Goal: Transaction & Acquisition: Purchase product/service

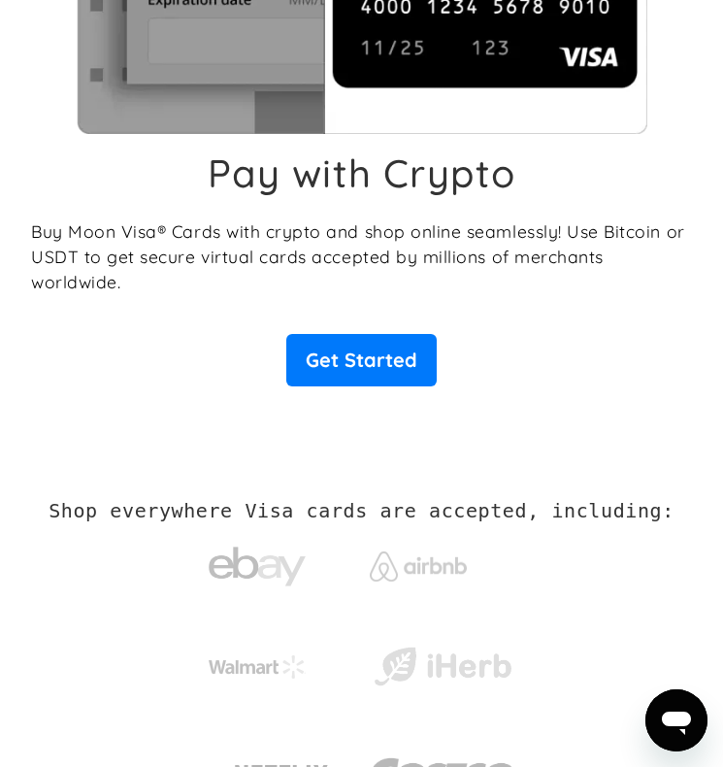
scroll to position [361, 0]
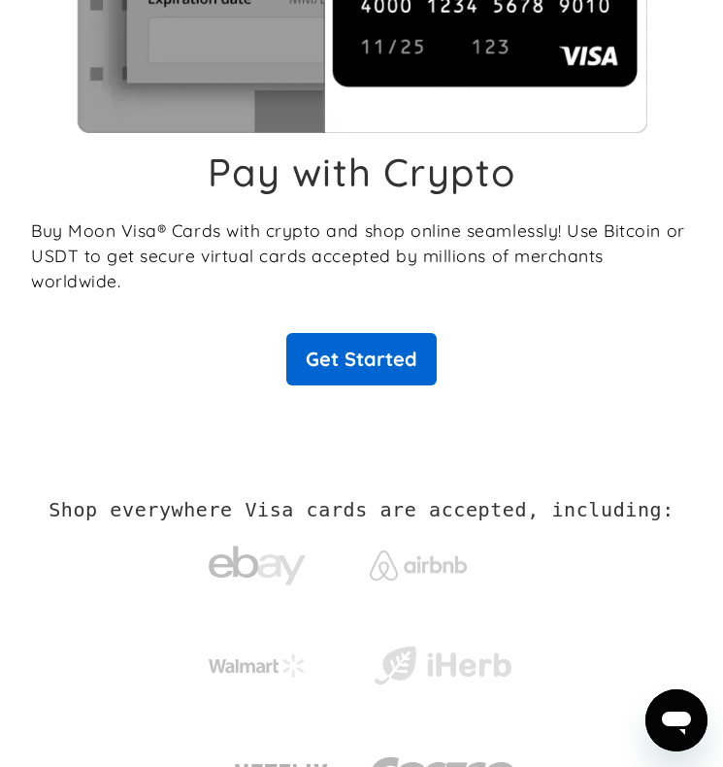
click at [358, 333] on link "Get Started" at bounding box center [361, 359] width 151 height 52
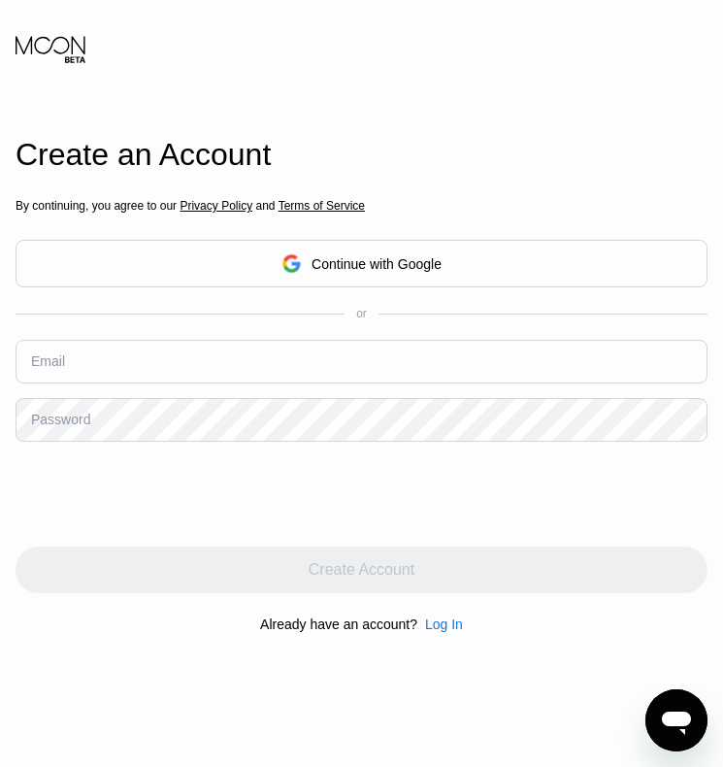
click at [120, 346] on input "text" at bounding box center [362, 362] width 692 height 44
type input "[EMAIL_ADDRESS][DOMAIN_NAME]"
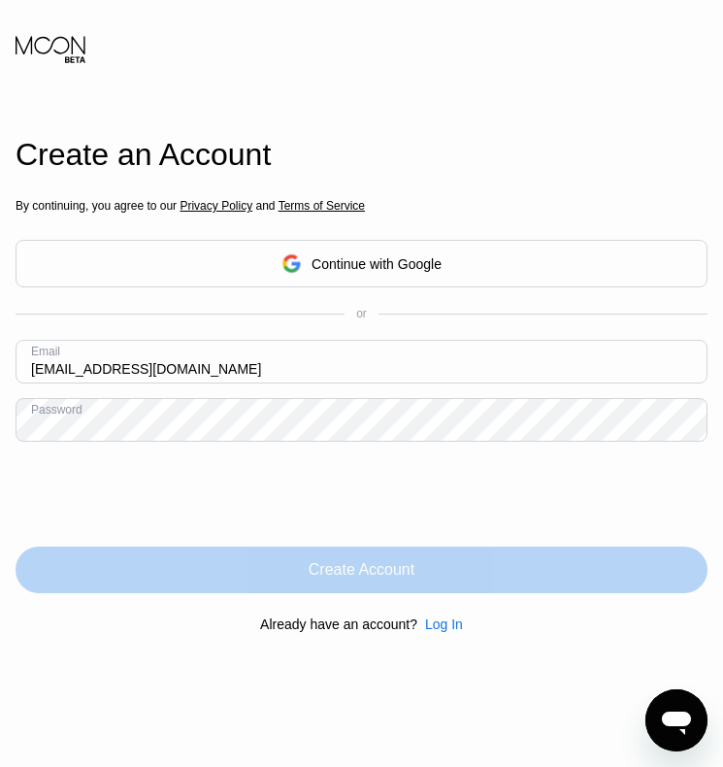
click at [272, 554] on div "Create Account" at bounding box center [362, 570] width 692 height 47
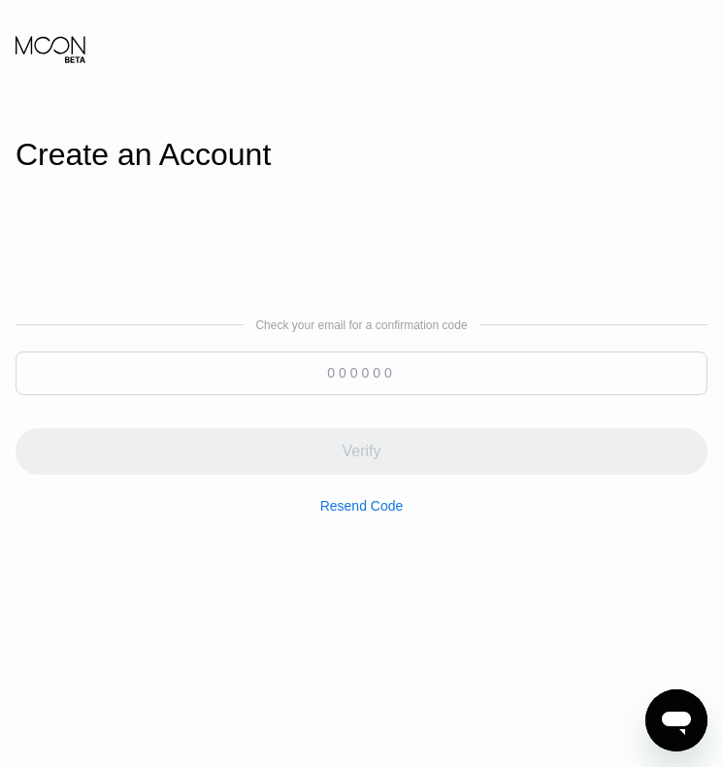
click at [360, 369] on input at bounding box center [362, 374] width 692 height 44
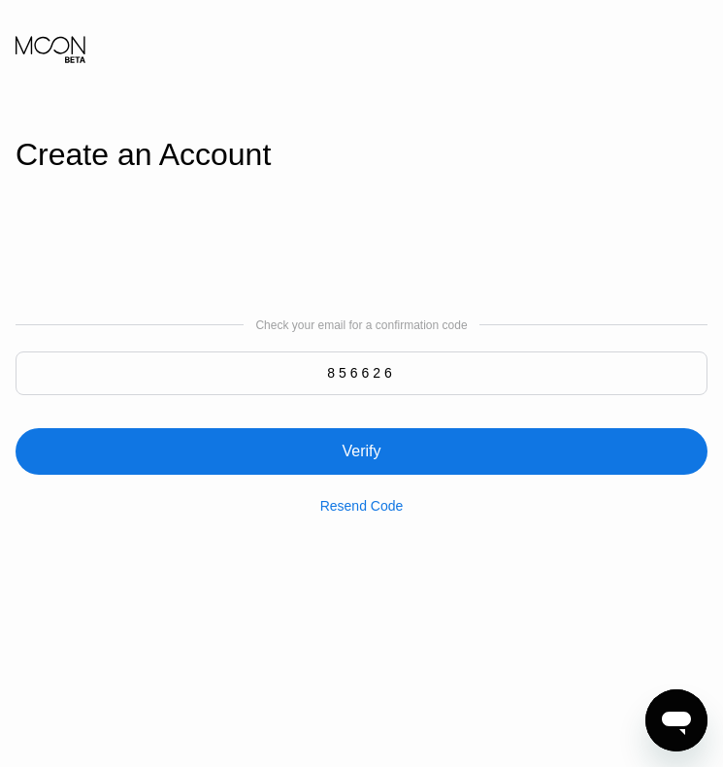
type input "856626"
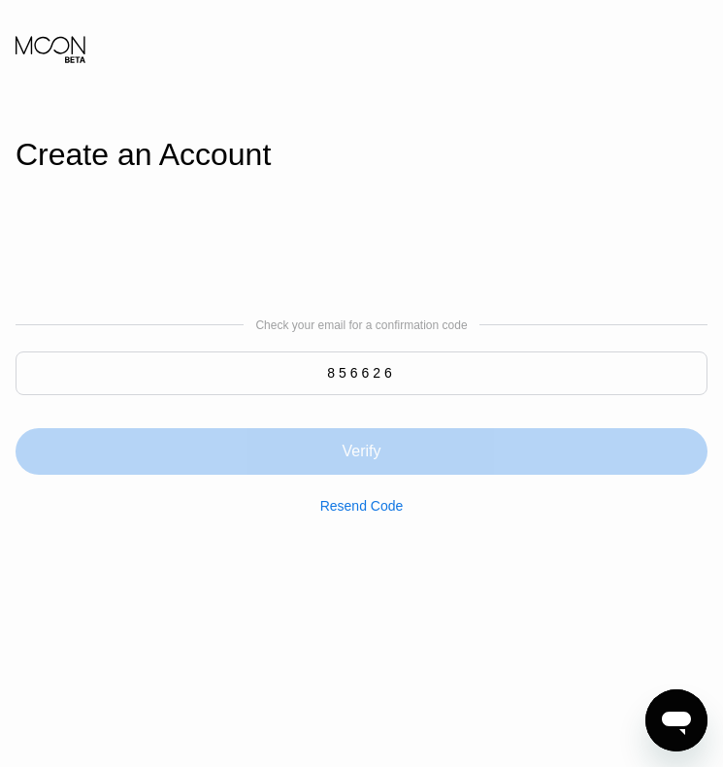
click at [351, 435] on div "Verify" at bounding box center [362, 451] width 692 height 47
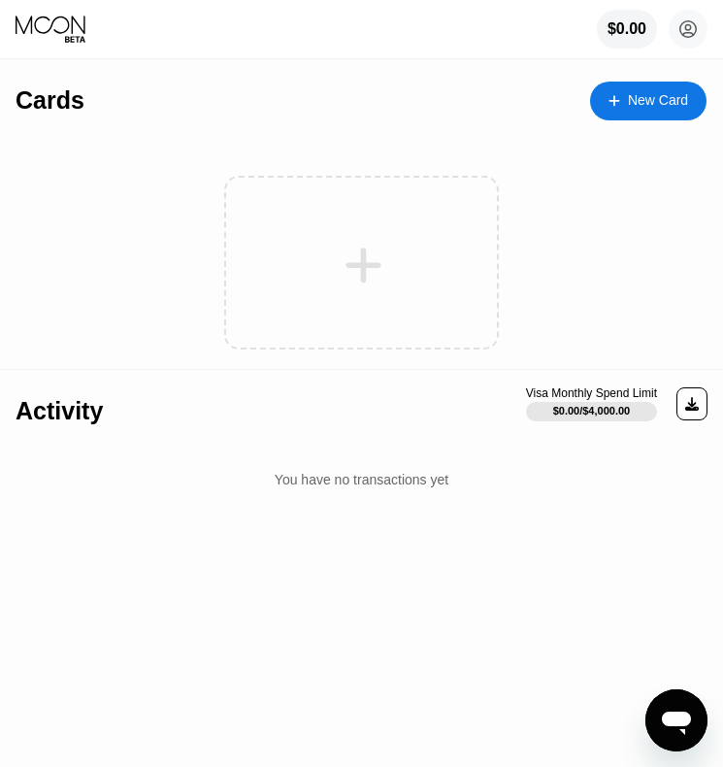
click at [427, 276] on div at bounding box center [364, 266] width 241 height 44
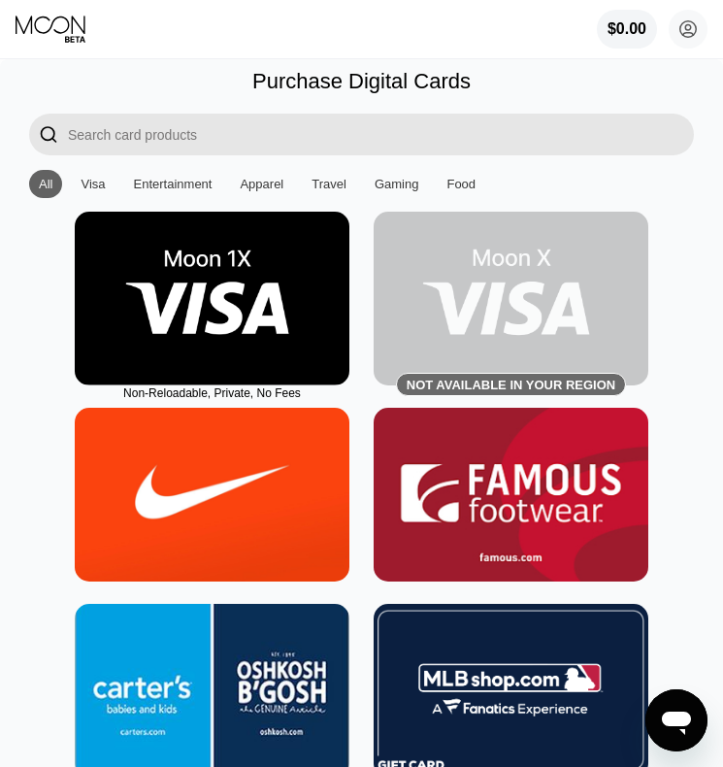
click at [94, 182] on div "Visa" at bounding box center [93, 184] width 24 height 15
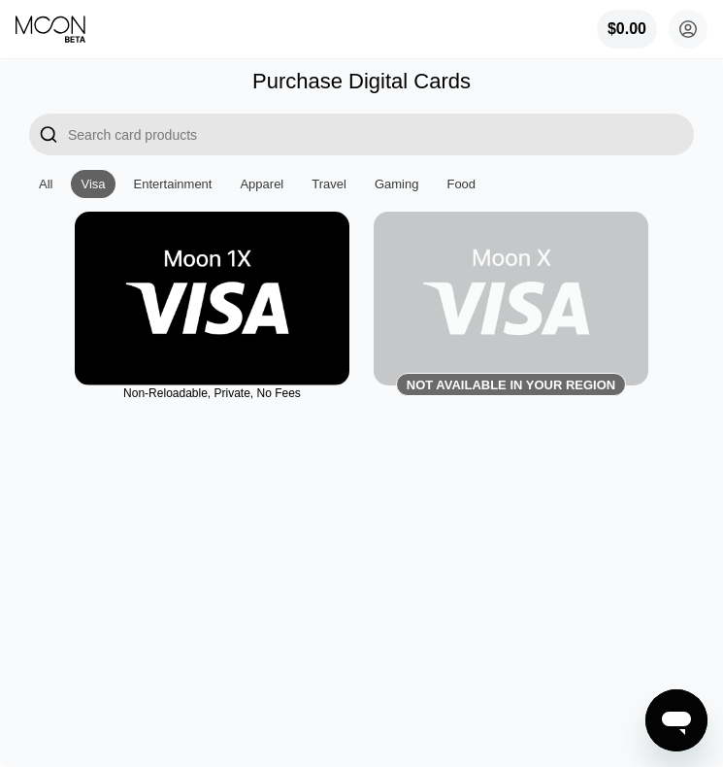
click at [51, 184] on div "All" at bounding box center [46, 184] width 14 height 15
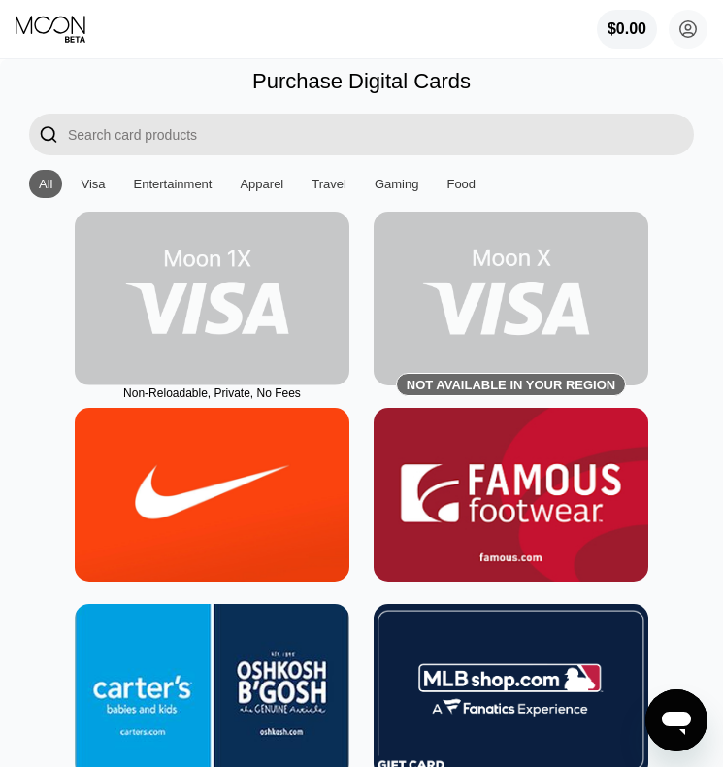
click at [203, 241] on img at bounding box center [212, 299] width 275 height 174
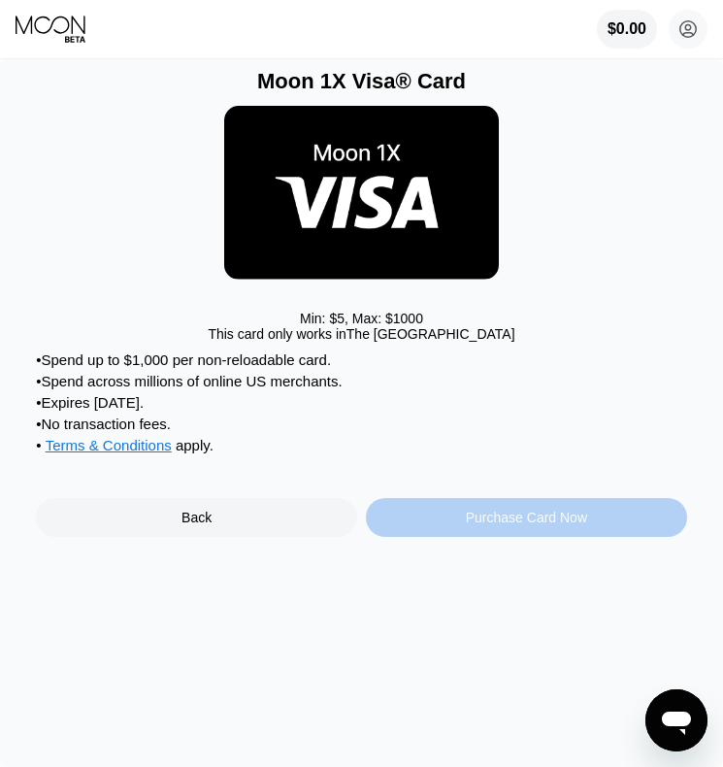
click at [512, 535] on div "Purchase Card Now" at bounding box center [526, 517] width 321 height 39
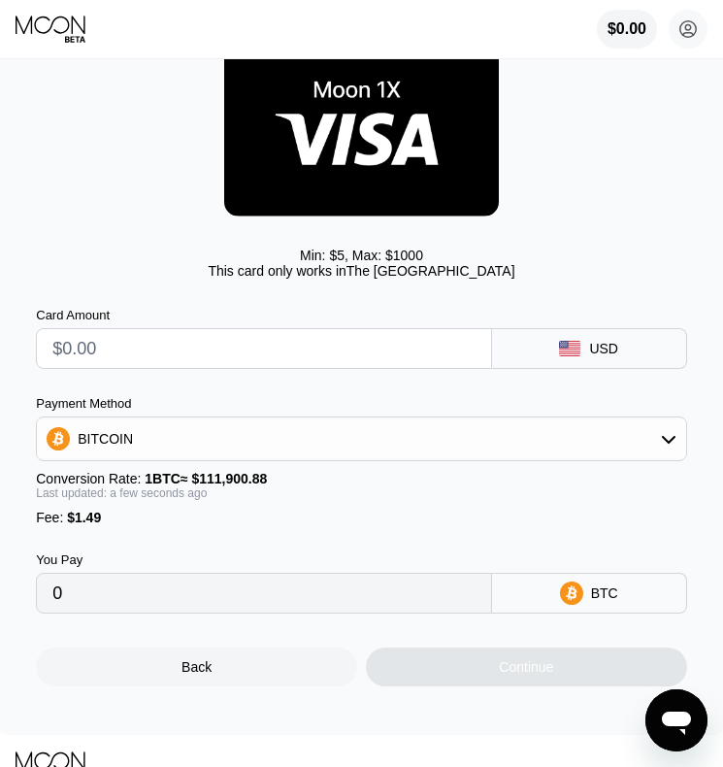
scroll to position [94, 0]
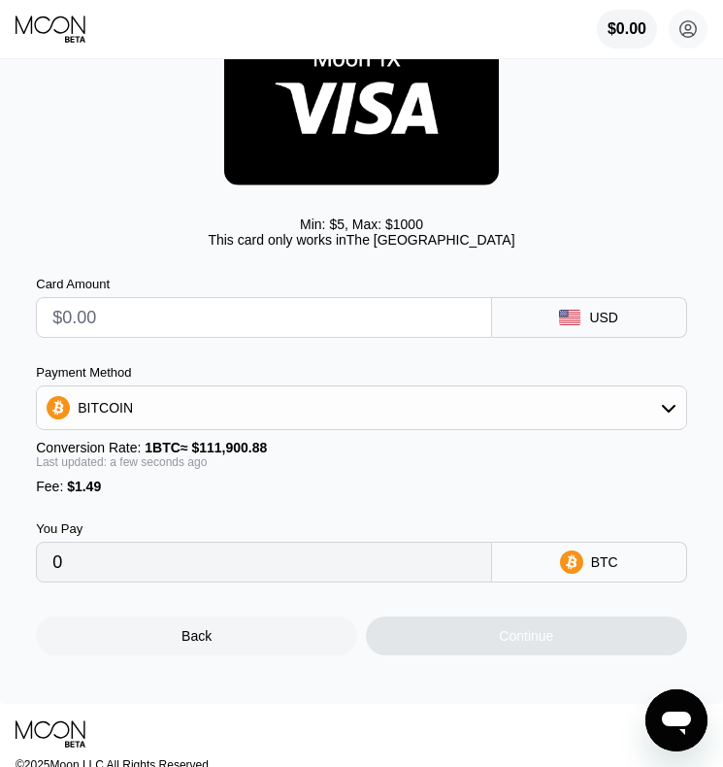
click at [364, 413] on div "BITCOIN" at bounding box center [362, 407] width 650 height 39
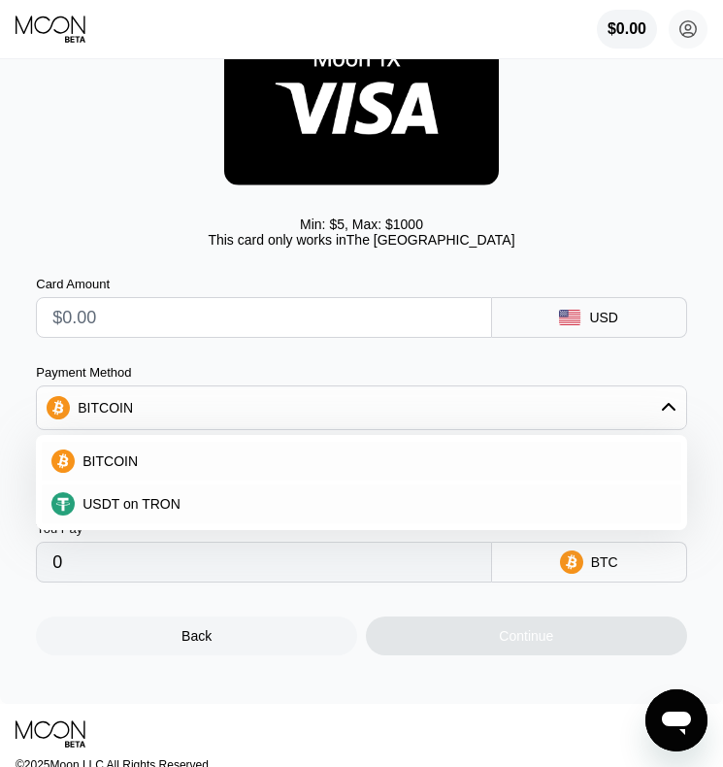
click at [205, 505] on div "USDT on TRON" at bounding box center [373, 504] width 597 height 16
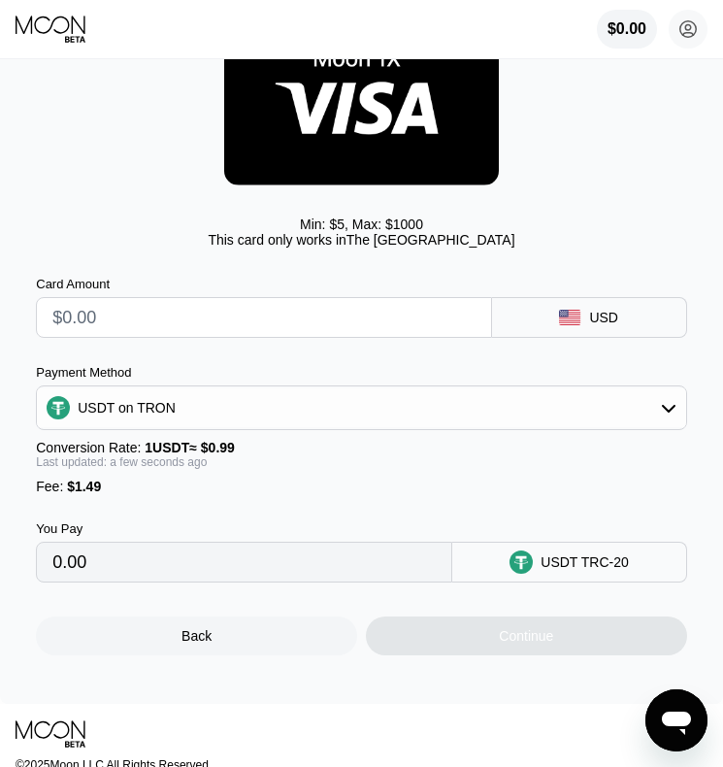
type input "0.00"
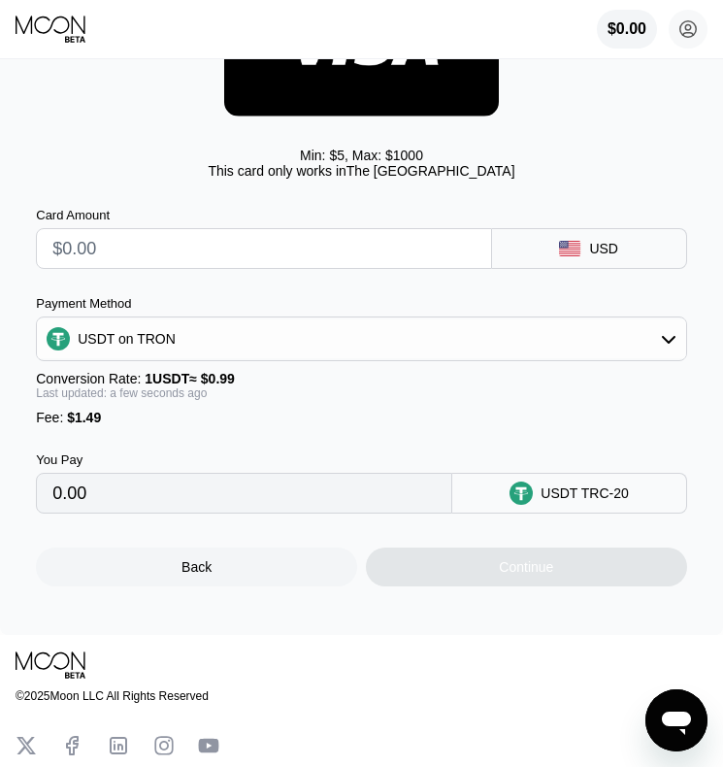
scroll to position [185, 0]
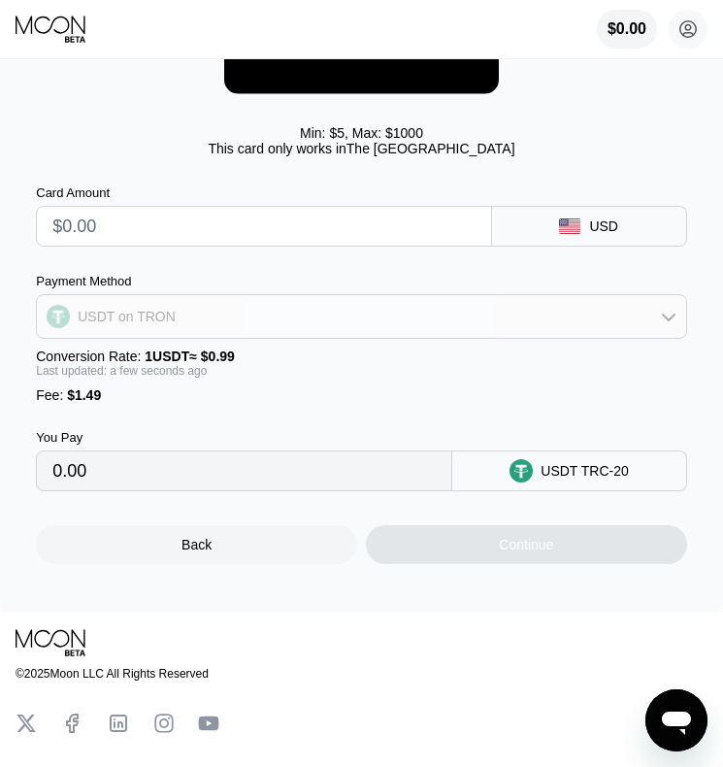
click at [391, 334] on div "USDT on TRON" at bounding box center [362, 316] width 650 height 39
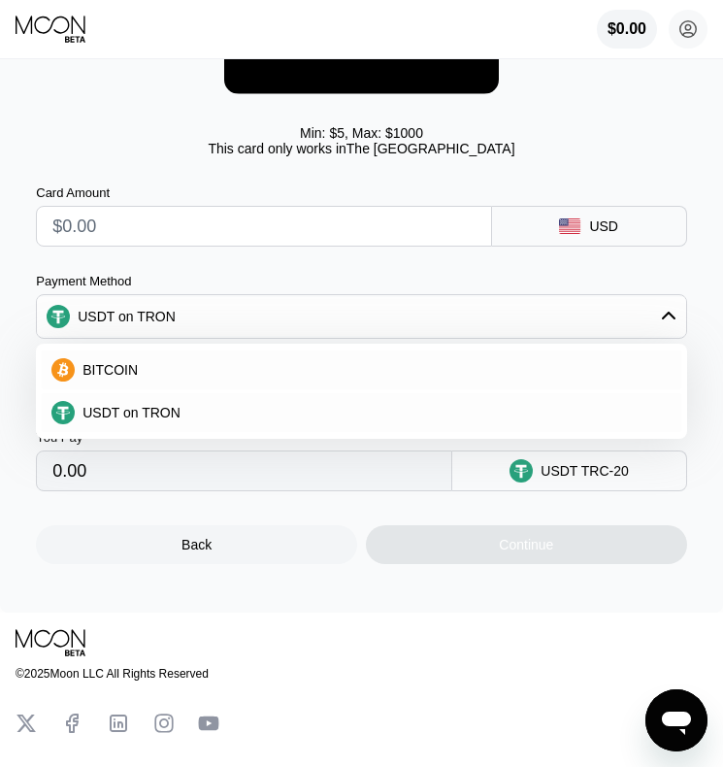
click at [212, 416] on div "USDT on TRON" at bounding box center [373, 413] width 597 height 16
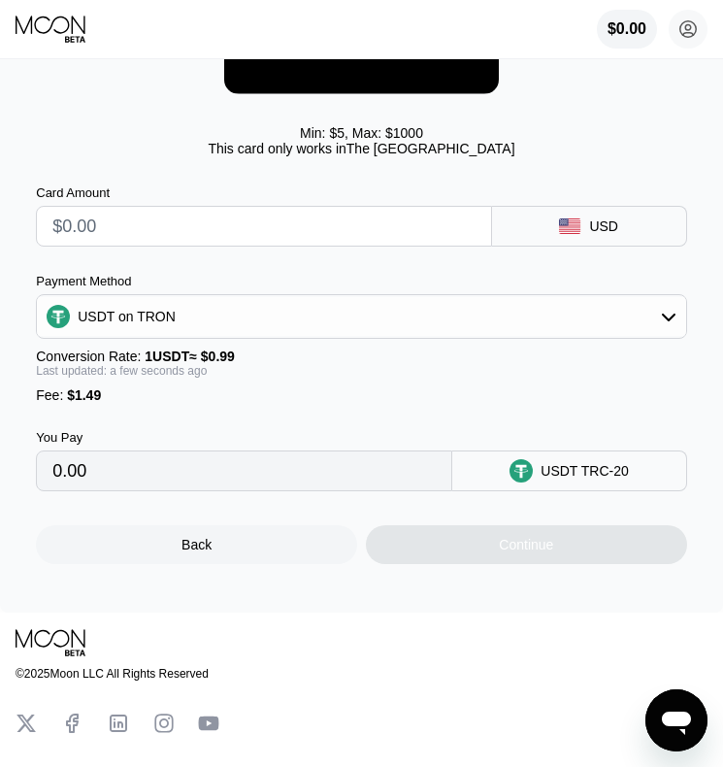
click at [517, 483] on circle at bounding box center [521, 470] width 23 height 23
click at [624, 478] on div "USDT TRC-20" at bounding box center [585, 471] width 88 height 16
click at [508, 325] on div "USDT on TRON" at bounding box center [362, 316] width 650 height 39
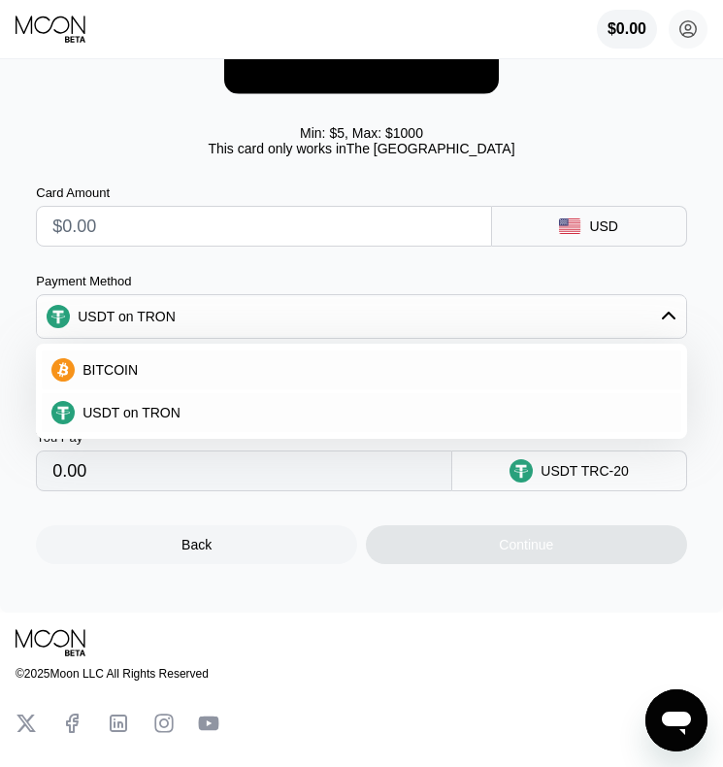
click at [508, 325] on div "USDT on TRON" at bounding box center [362, 316] width 650 height 39
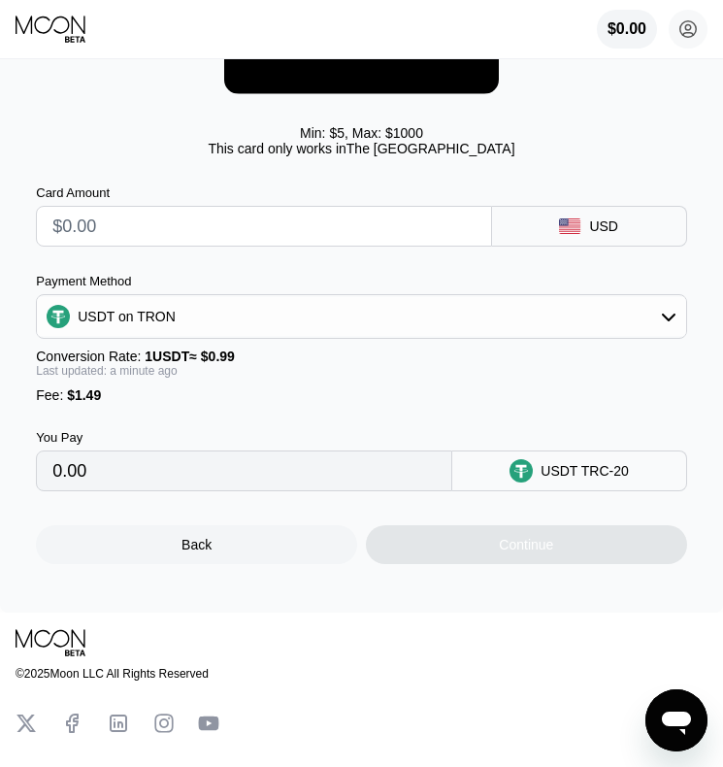
click at [237, 236] on input "text" at bounding box center [263, 226] width 422 height 39
type input "$6"
type input "7.57"
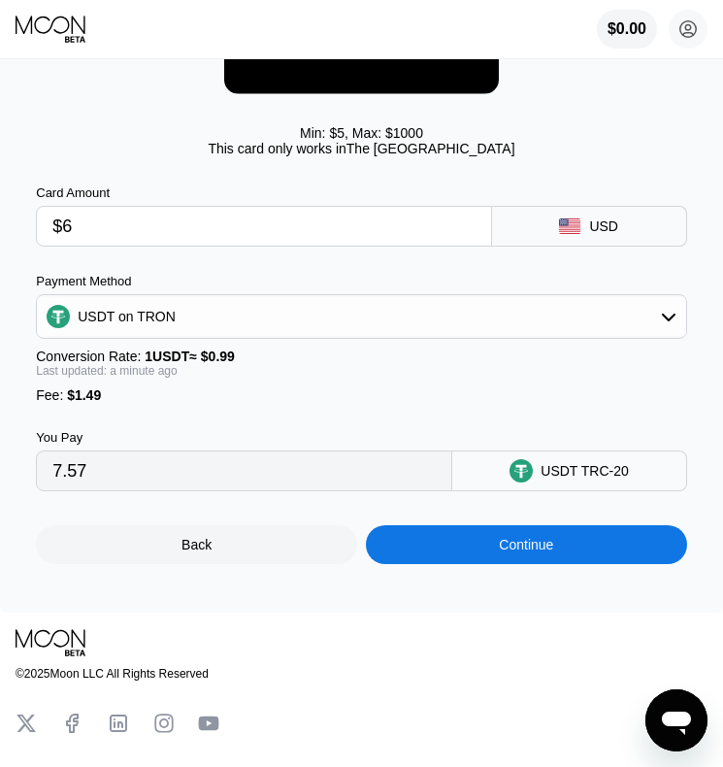
type input "$60"
type input "62.11"
type input "$6"
type input "7.57"
type input "0.00"
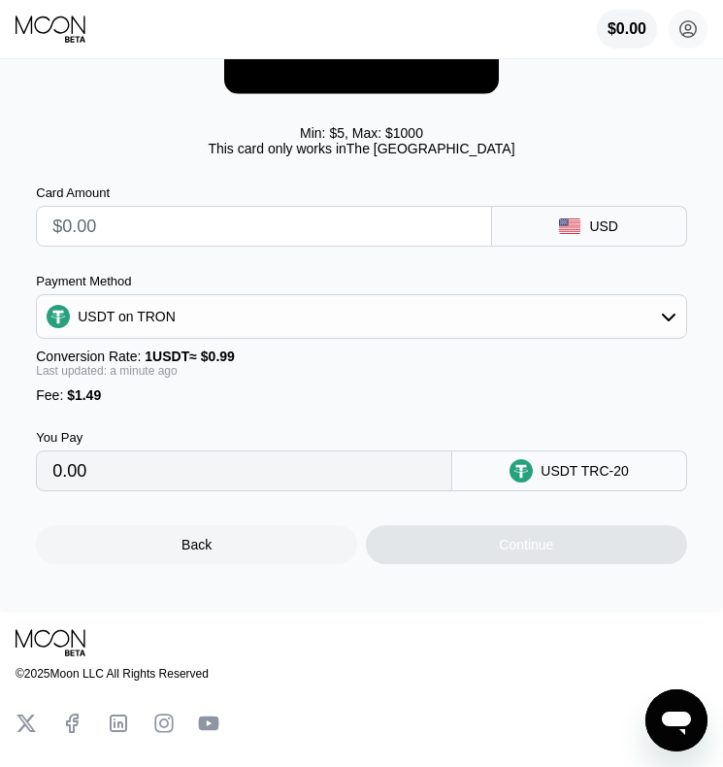
type input "$5"
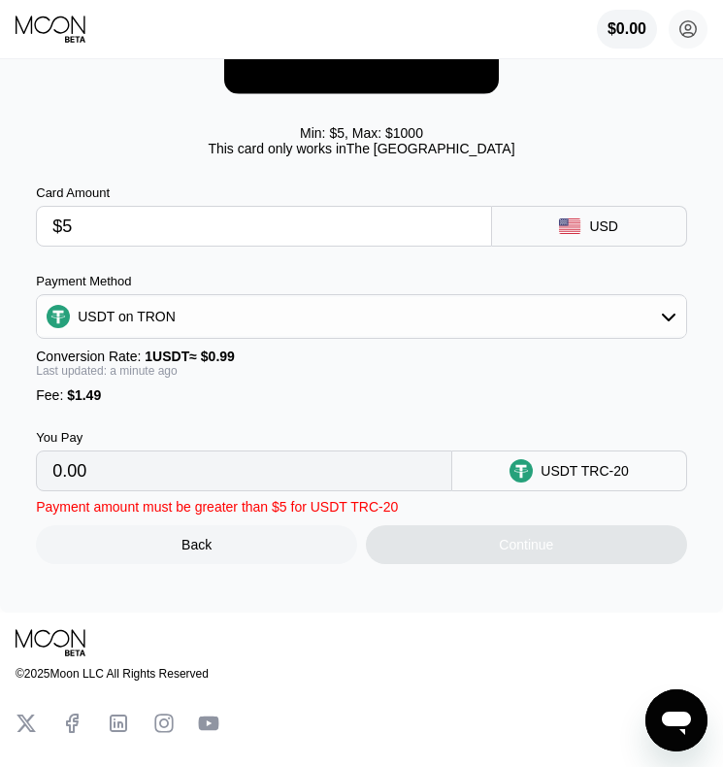
type input "6.56"
type input "$55"
type input "57.06"
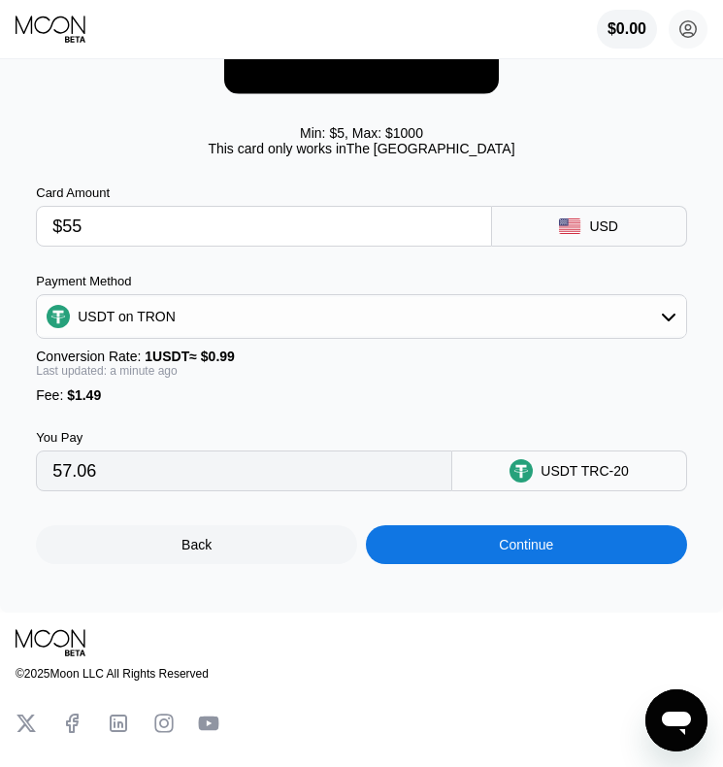
type input "$5"
type input "6.56"
type input "$50"
type input "52.01"
type input "$50"
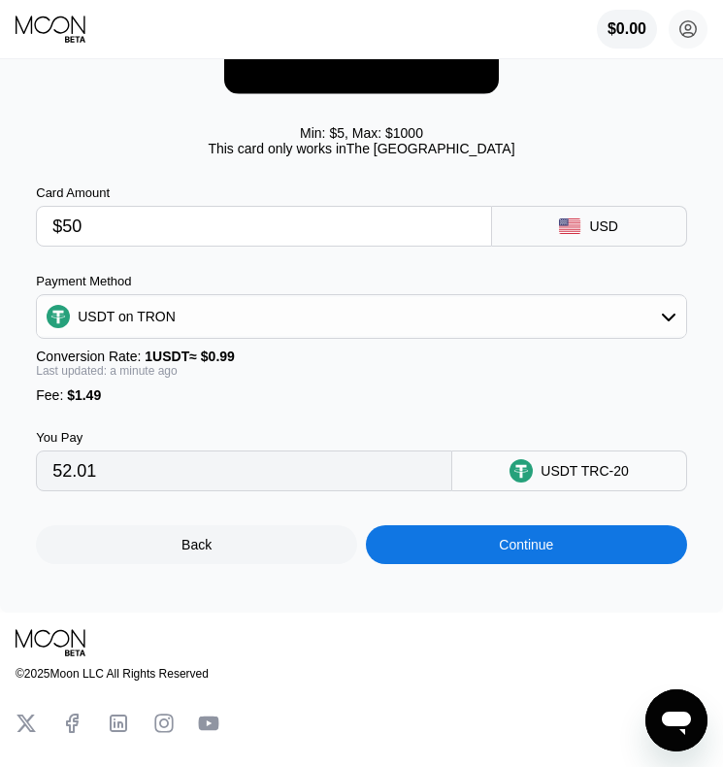
click at [598, 227] on div "USD" at bounding box center [603, 227] width 29 height 16
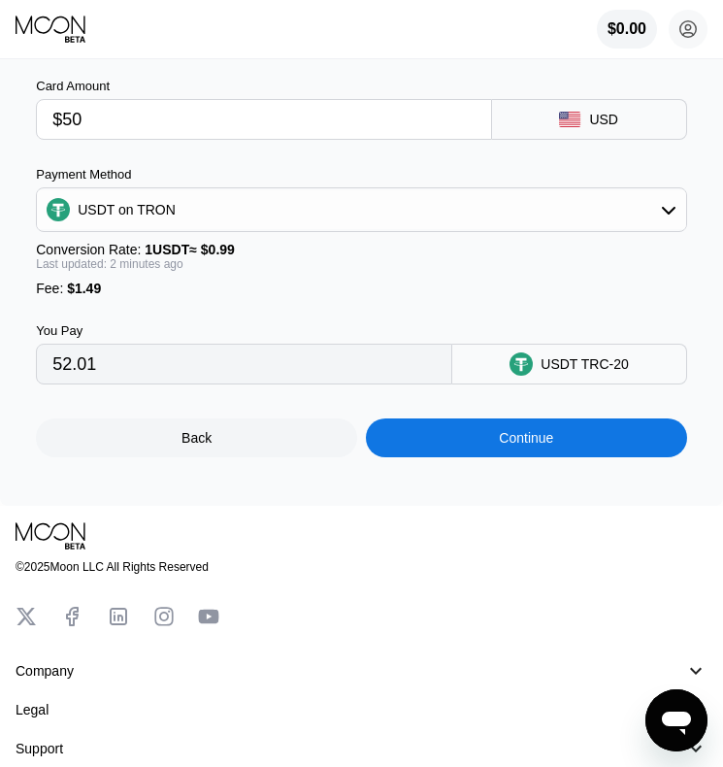
scroll to position [257, 0]
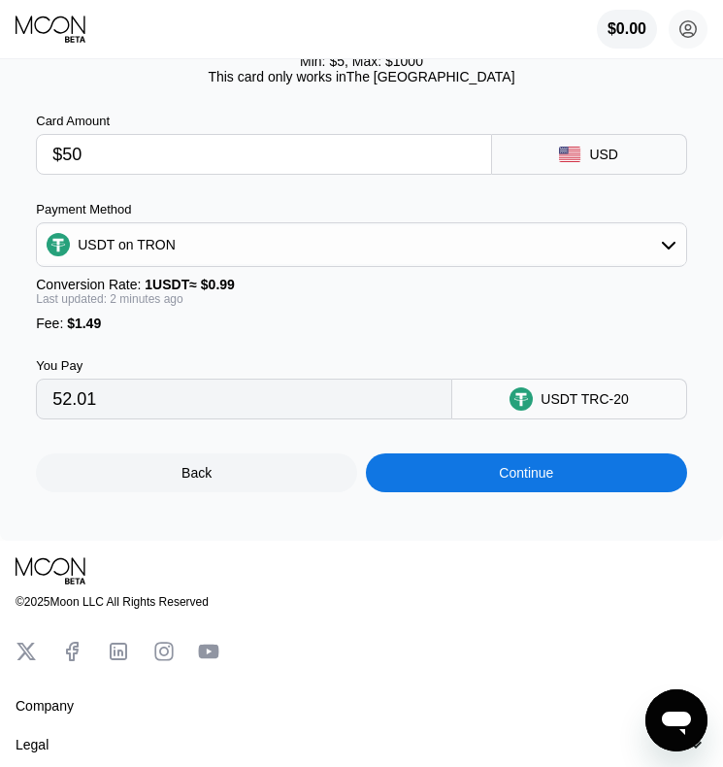
click at [387, 264] on div "USDT on TRON" at bounding box center [362, 244] width 650 height 39
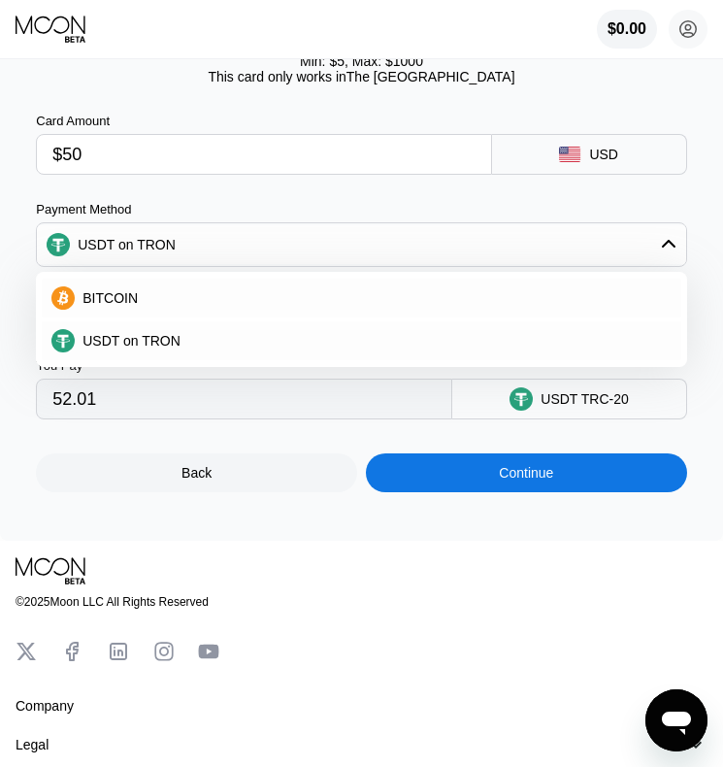
click at [251, 280] on div "BITCOIN USDT on TRON" at bounding box center [362, 319] width 652 height 95
click at [176, 280] on div "BITCOIN USDT on TRON" at bounding box center [362, 319] width 652 height 95
click at [113, 304] on span "BITCOIN" at bounding box center [110, 298] width 55 height 16
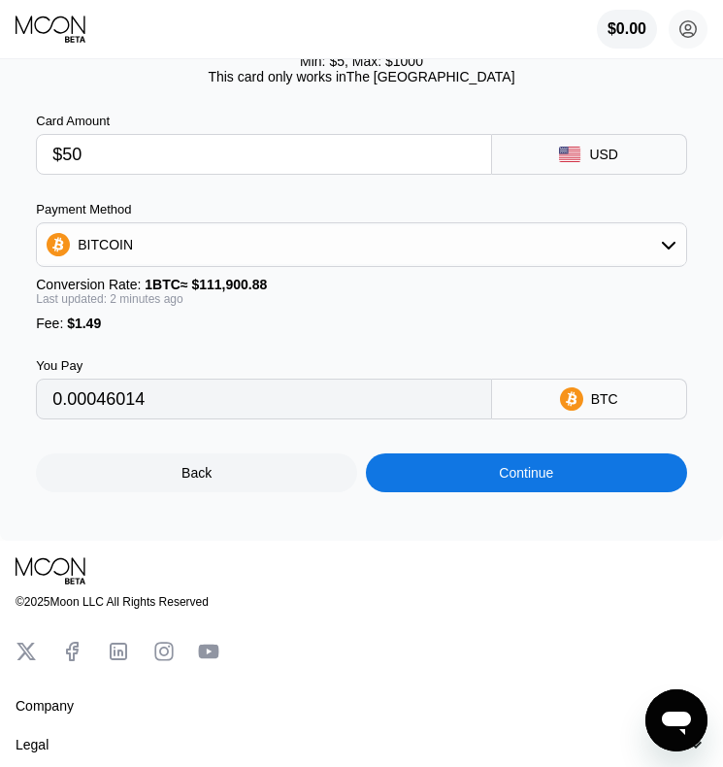
click at [175, 254] on div "BITCOIN" at bounding box center [362, 244] width 650 height 39
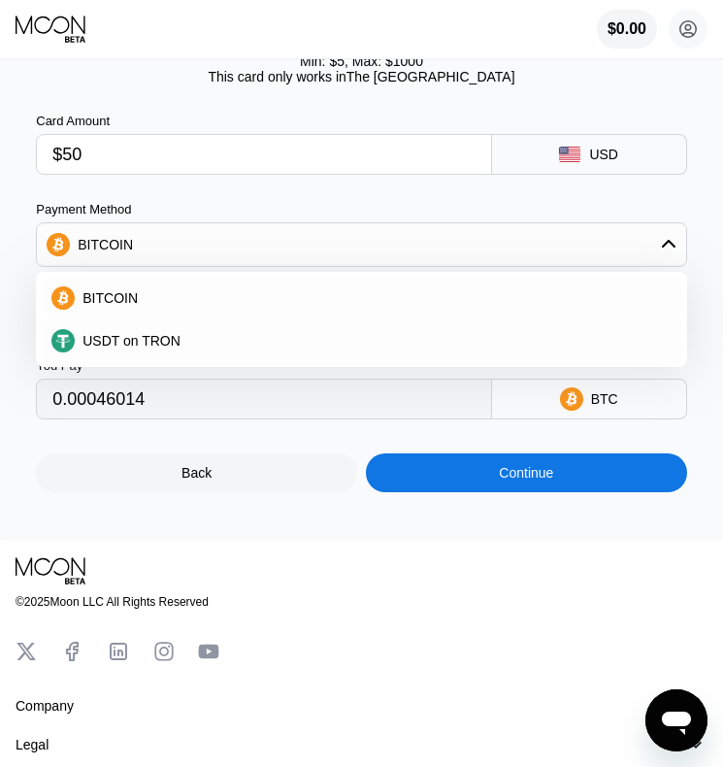
click at [122, 358] on div "USDT on TRON" at bounding box center [362, 340] width 640 height 39
type input "52.01"
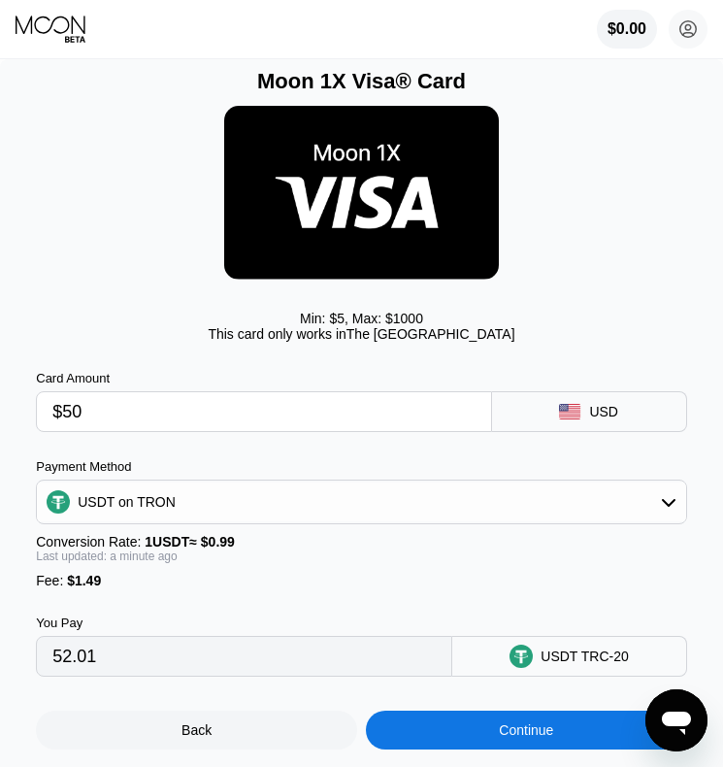
scroll to position [257, 0]
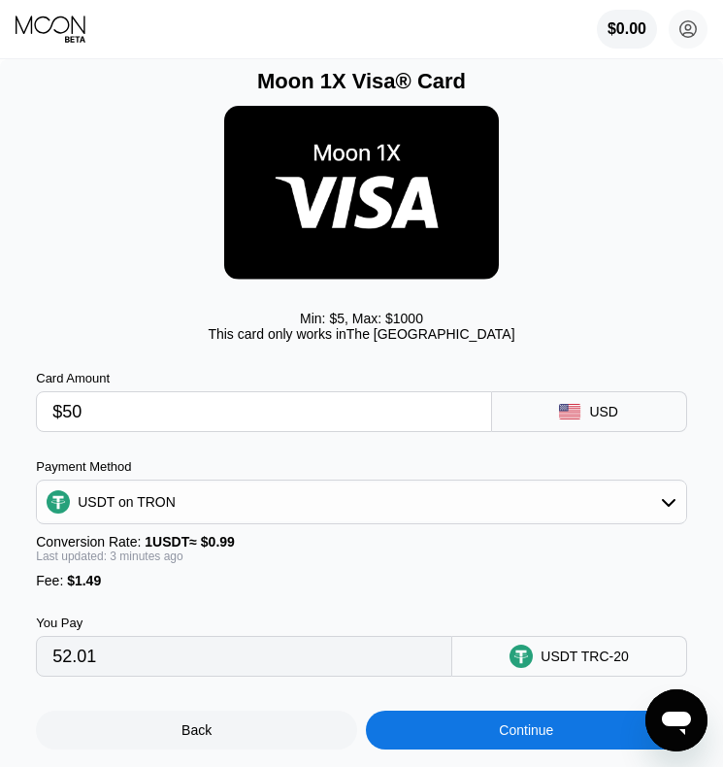
scroll to position [257, 0]
